Goal: Task Accomplishment & Management: Complete application form

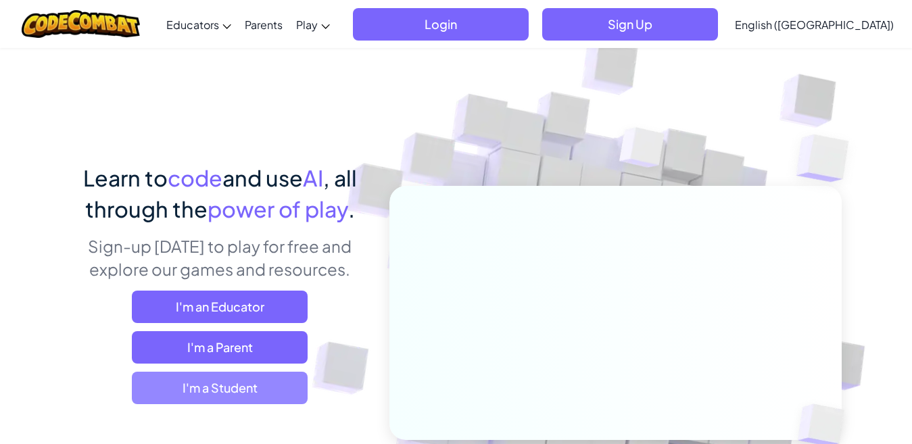
click at [284, 389] on span "I'm a Student" at bounding box center [220, 388] width 176 height 32
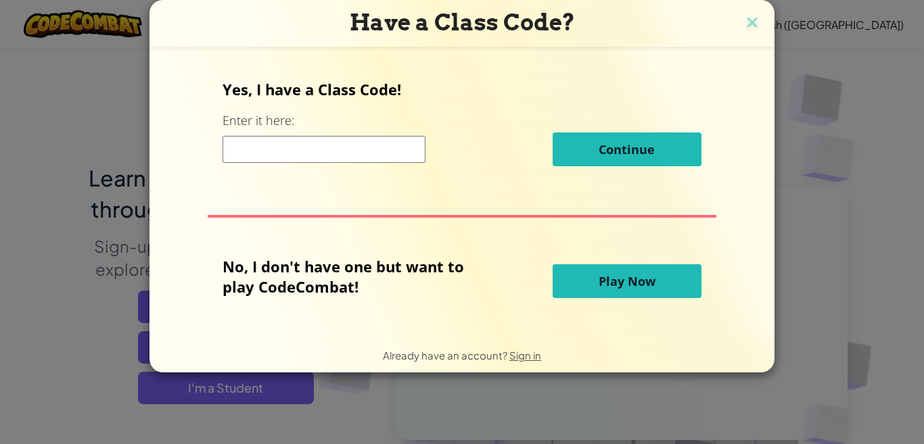
click at [333, 147] on input at bounding box center [324, 149] width 203 height 27
type input "TodayNoseArm"
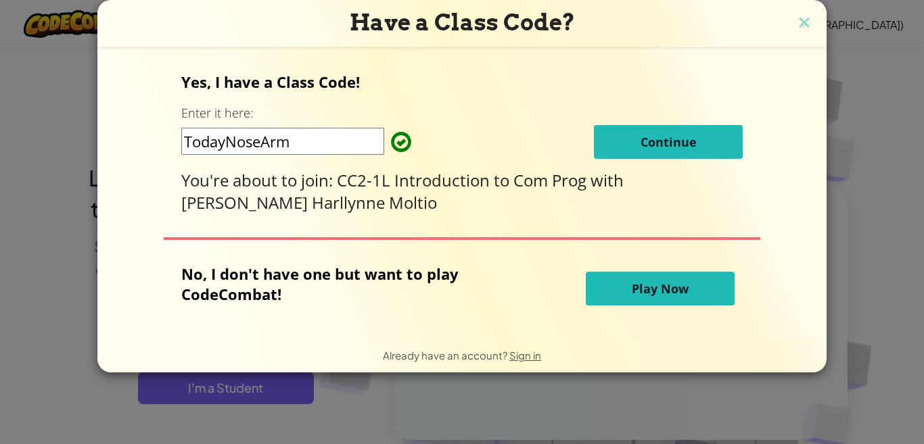
click at [648, 133] on button "Continue" at bounding box center [668, 142] width 149 height 34
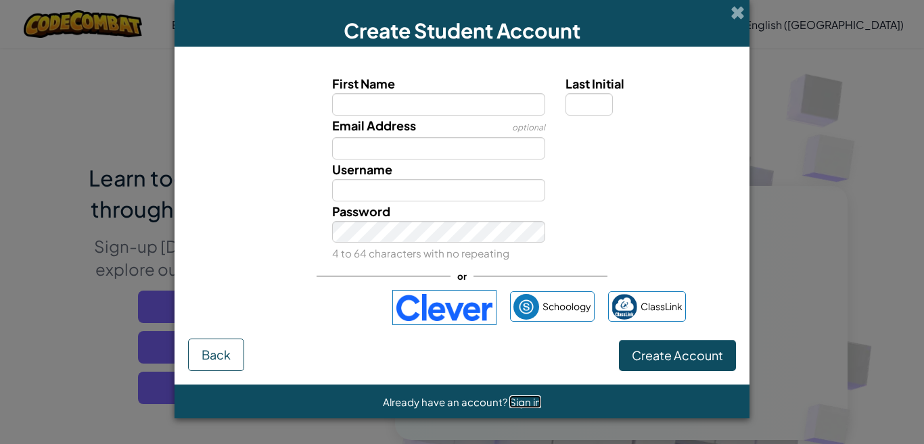
click at [523, 403] on span "Sign in" at bounding box center [525, 402] width 32 height 13
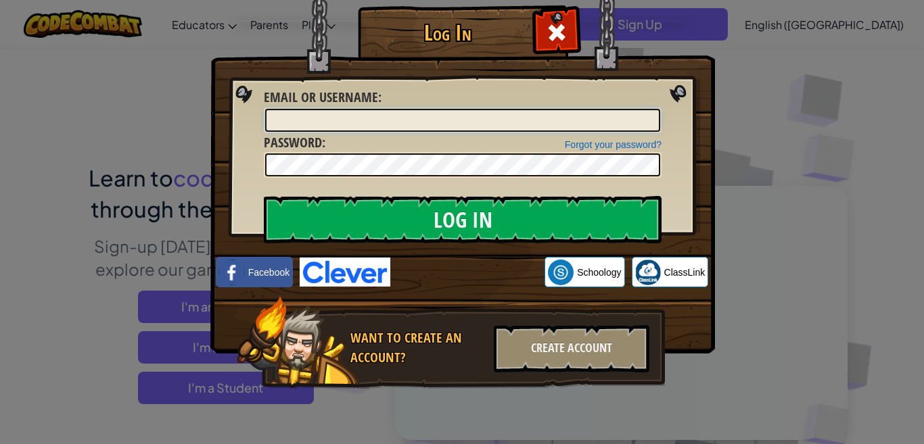
click at [415, 120] on input "Email or Username :" at bounding box center [462, 120] width 395 height 23
type input "l"
type input "LJ-AE86"
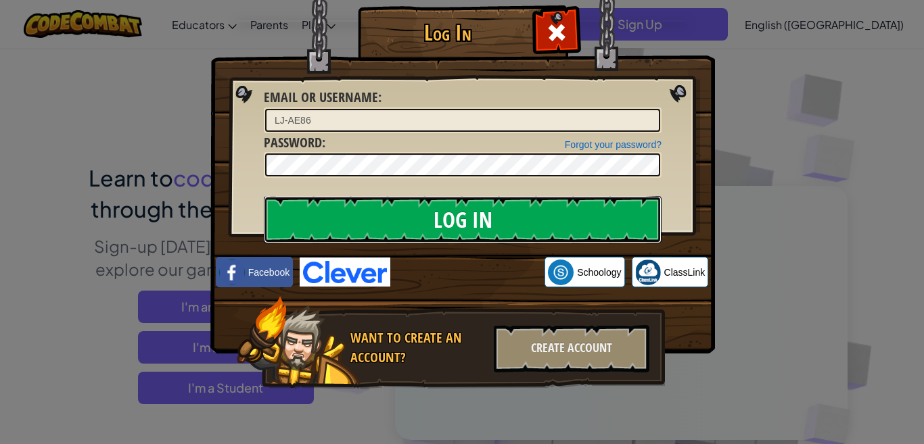
click at [498, 222] on input "Log In" at bounding box center [463, 219] width 398 height 47
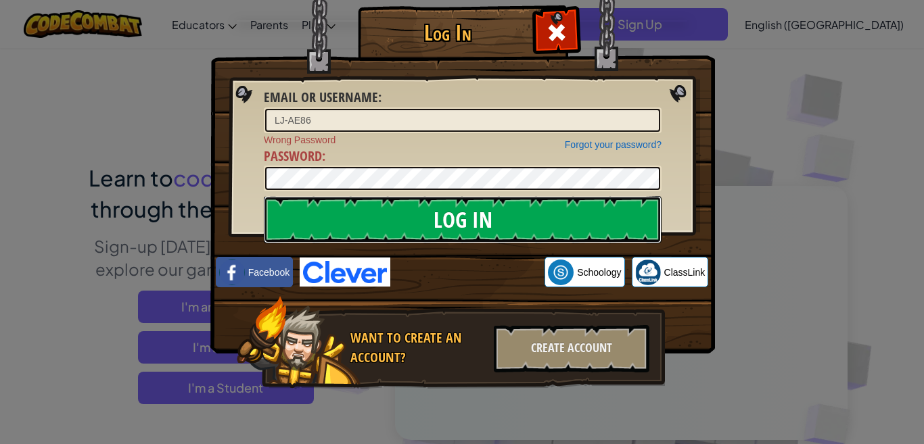
click at [416, 214] on input "Log In" at bounding box center [463, 219] width 398 height 47
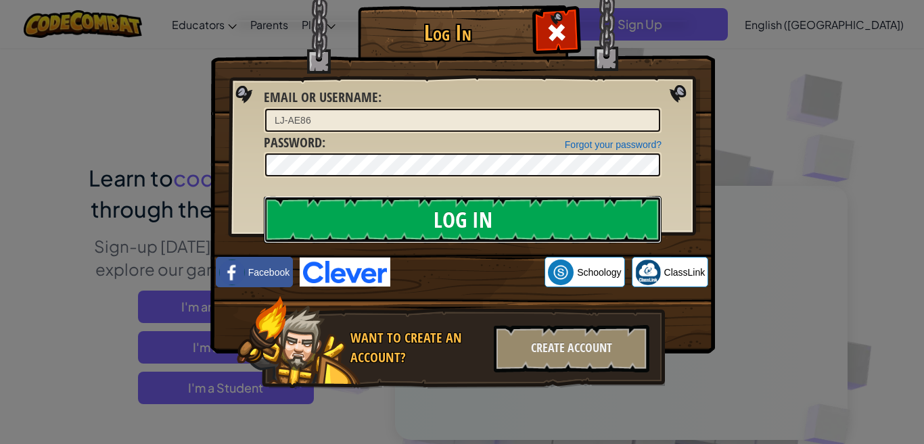
click at [439, 218] on input "Log In" at bounding box center [463, 219] width 398 height 47
